Goal: Ask a question

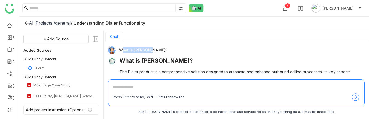
scroll to position [114, 0]
click at [123, 52] on div "What is [PERSON_NAME]?" at bounding box center [234, 50] width 252 height 8
drag, startPoint x: 119, startPoint y: 50, endPoint x: 146, endPoint y: 50, distance: 26.8
click at [146, 50] on div "What is [PERSON_NAME]?" at bounding box center [234, 50] width 252 height 8
copy div "What is [PERSON_NAME]?"
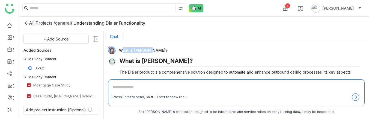
click at [116, 88] on textarea at bounding box center [237, 88] width 248 height 9
paste textarea "**********"
type textarea "**********"
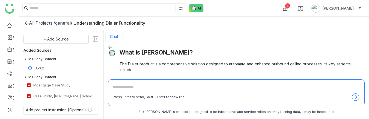
scroll to position [238, 0]
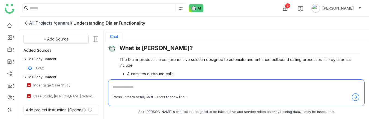
click at [219, 14] on div "3 [PERSON_NAME]" at bounding box center [194, 8] width 350 height 16
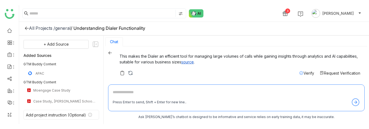
scroll to position [294, 0]
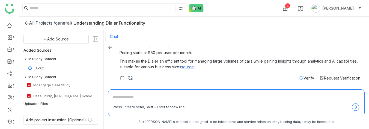
click at [305, 75] on div "Verify" at bounding box center [306, 78] width 15 height 6
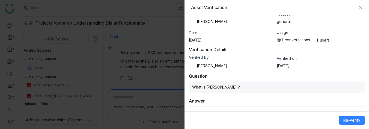
scroll to position [0, 0]
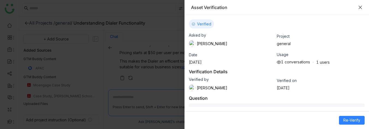
click at [360, 7] on icon "Close" at bounding box center [360, 7] width 4 height 4
